Goal: Find specific page/section: Find specific page/section

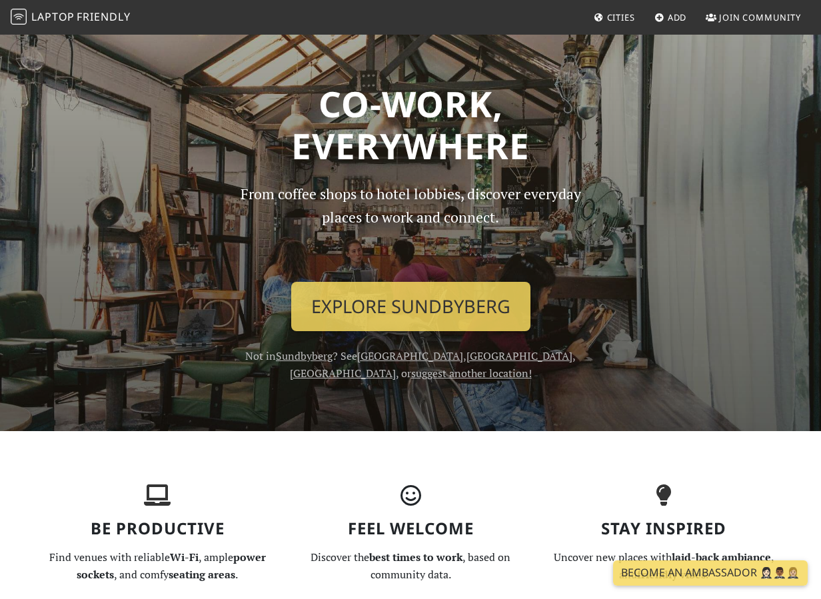
click at [517, 366] on link "suggest another location!" at bounding box center [471, 373] width 121 height 15
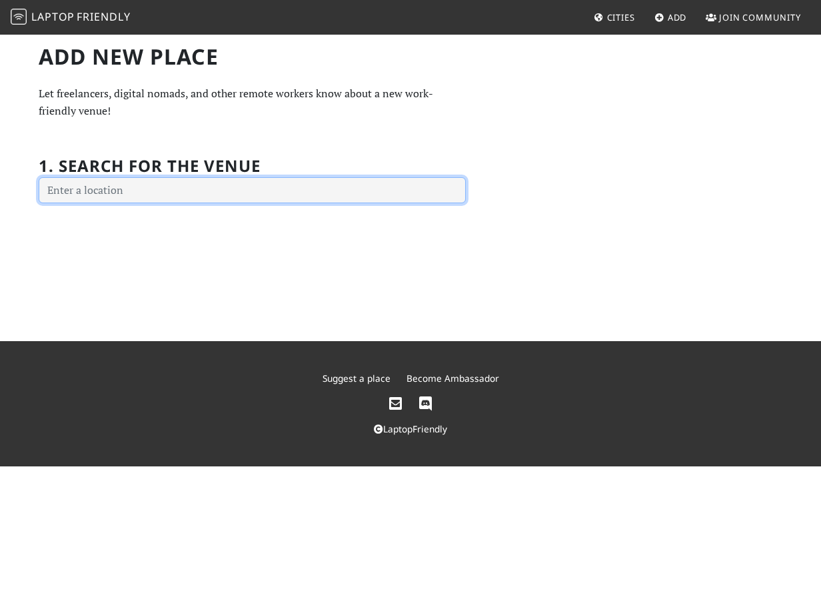
click at [183, 191] on input "text" at bounding box center [252, 190] width 427 height 27
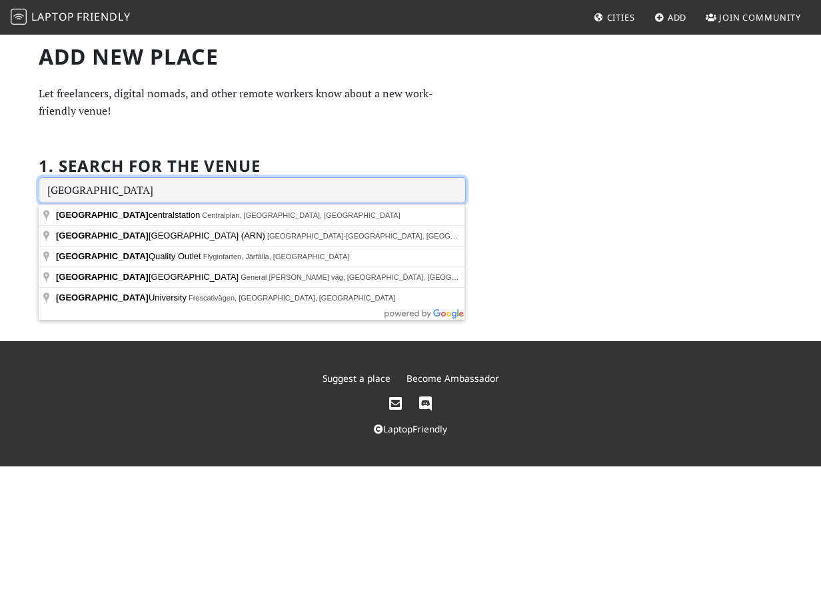
type input "stockholm"
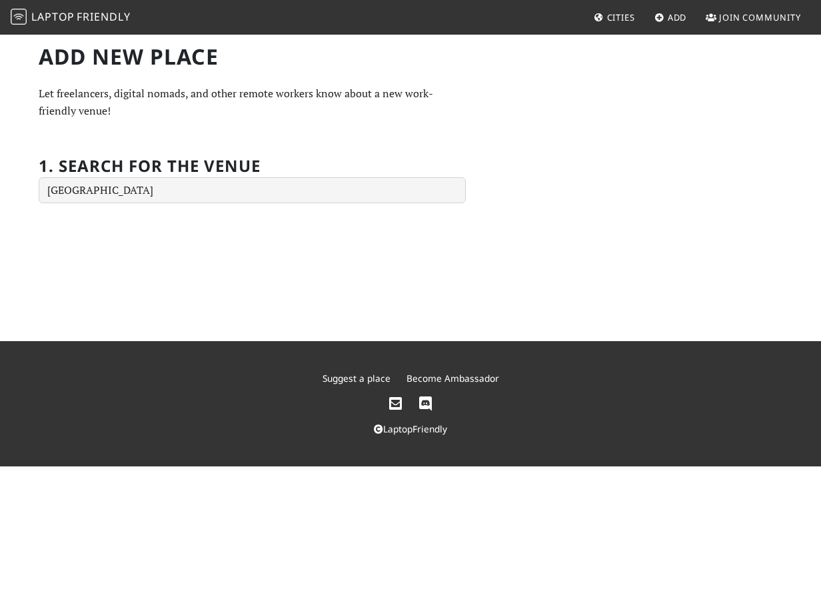
click at [565, 141] on div "Add new Place Let freelancers, digital nomads, and other remote workers know ab…" at bounding box center [411, 124] width 760 height 160
click at [617, 15] on span "Cities" at bounding box center [621, 17] width 28 height 12
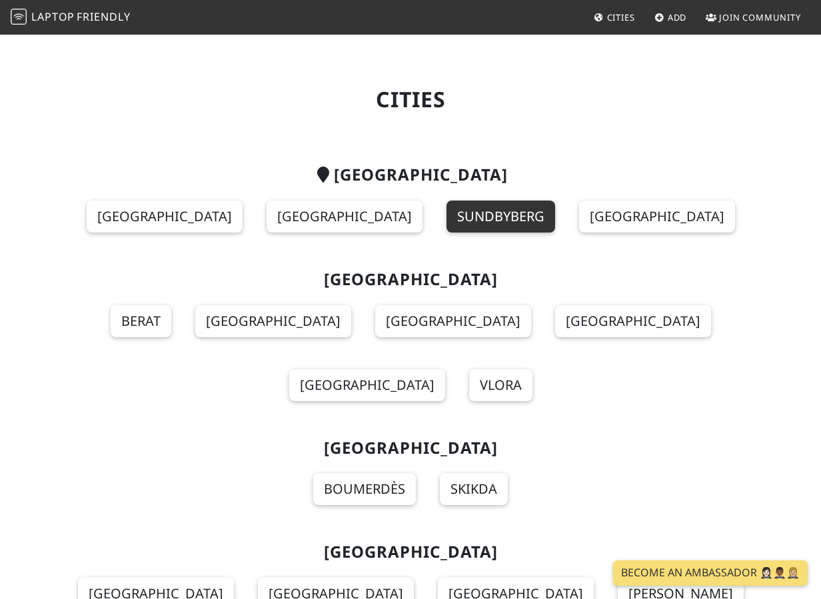
click at [465, 223] on link "Sundbyberg" at bounding box center [501, 217] width 109 height 32
